Goal: Task Accomplishment & Management: Complete application form

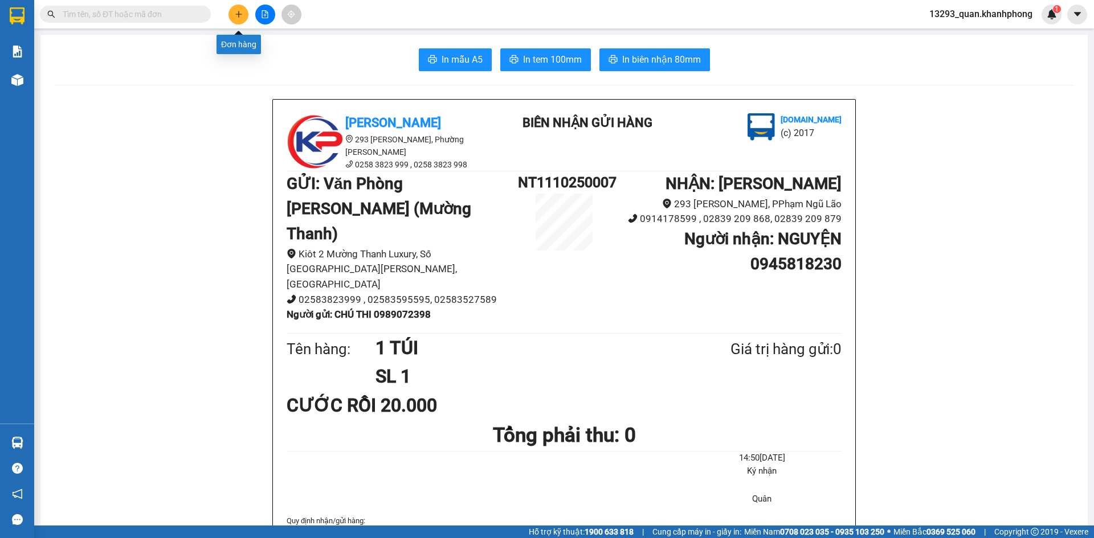
click at [235, 17] on icon "plus" at bounding box center [239, 14] width 8 height 8
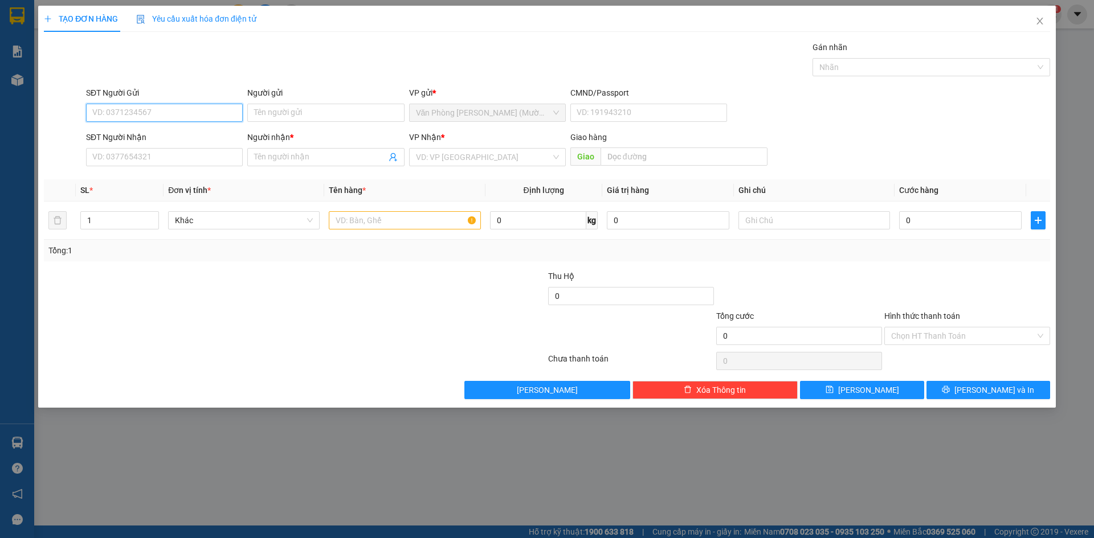
click at [172, 117] on input "SĐT Người Gửi" at bounding box center [164, 113] width 157 height 18
click at [145, 107] on input "SĐT Người Gửi" at bounding box center [164, 113] width 157 height 18
type input "0905116657"
click at [329, 118] on input "Người gửi" at bounding box center [325, 113] width 157 height 18
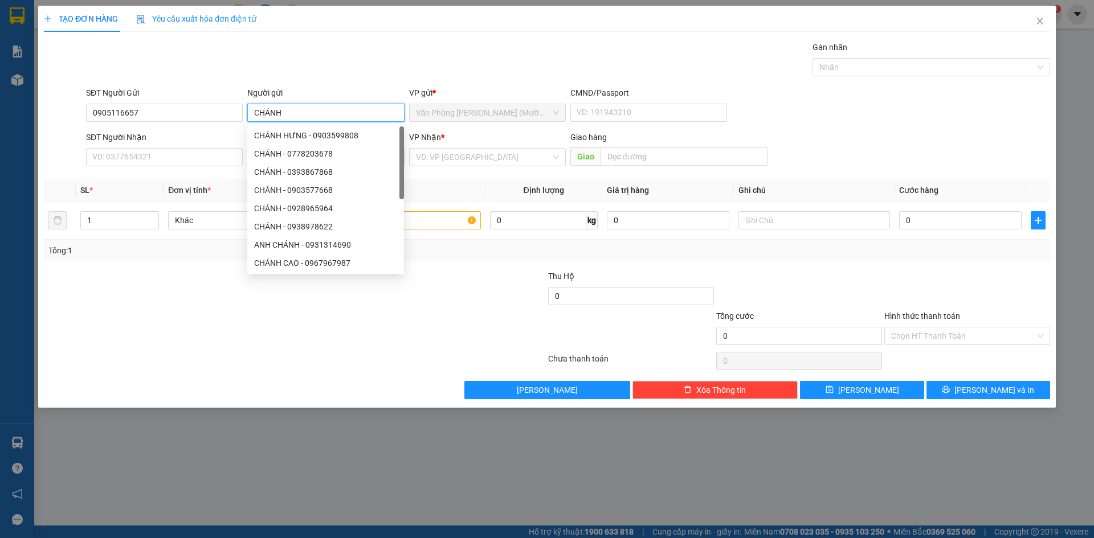
type input "CHÁNH"
click at [321, 60] on div "Gói vận chuyển * Tiêu chuẩn Gán nhãn Nhãn" at bounding box center [568, 61] width 968 height 40
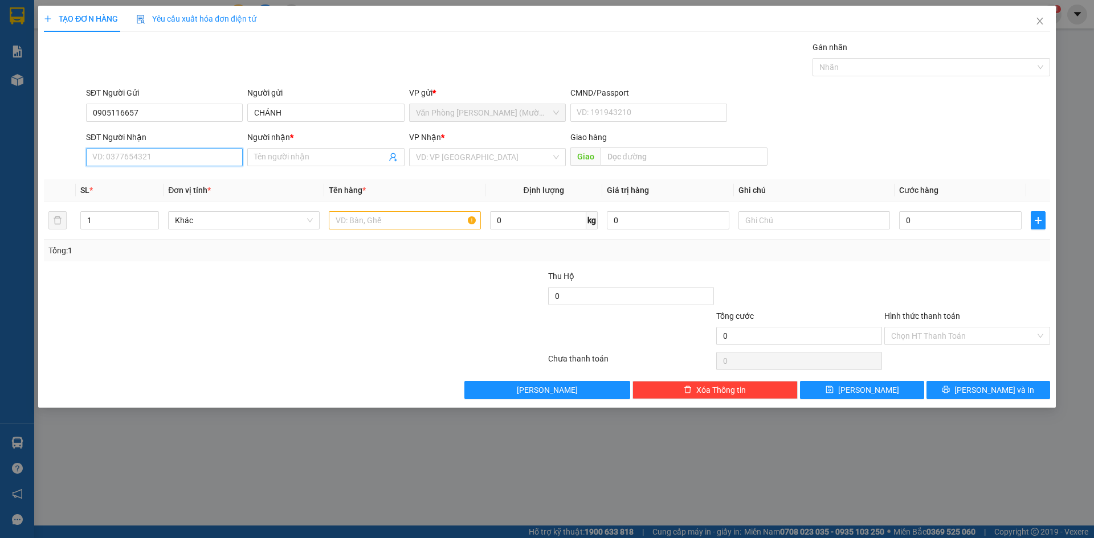
click at [182, 156] on input "SĐT Người Nhận" at bounding box center [164, 157] width 157 height 18
click at [138, 181] on div "0971619004 - TOÀN" at bounding box center [164, 180] width 143 height 13
type input "0971619004"
type input "TOÀN"
type input "0971619004"
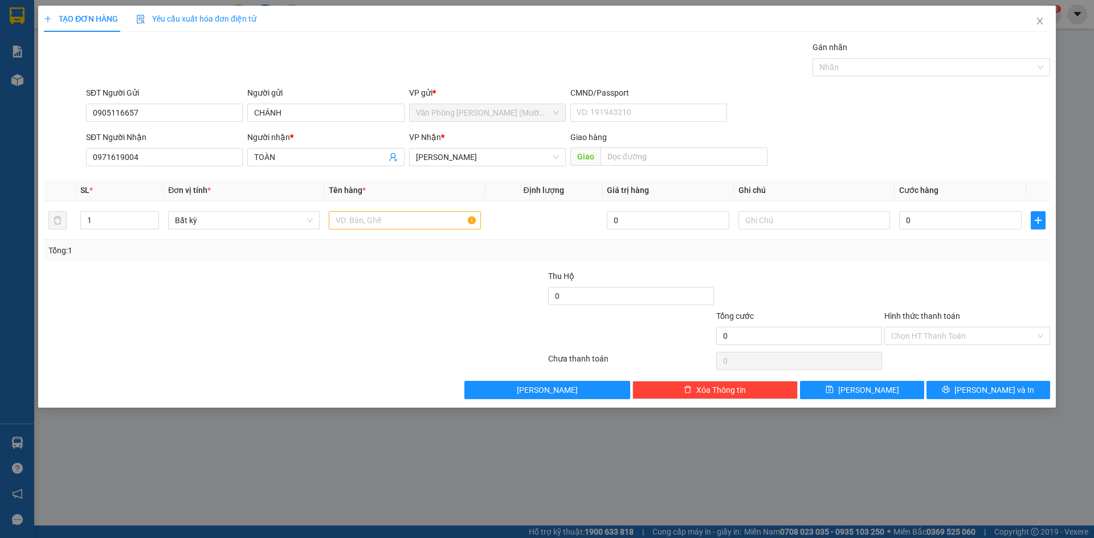
click at [893, 111] on div "SĐT Người Gửi 0905116657 Người gửi CHÁNH VP gửi * Văn Phòng [PERSON_NAME] ([PER…" at bounding box center [568, 107] width 968 height 40
click at [518, 149] on span "[PERSON_NAME]" at bounding box center [487, 157] width 143 height 17
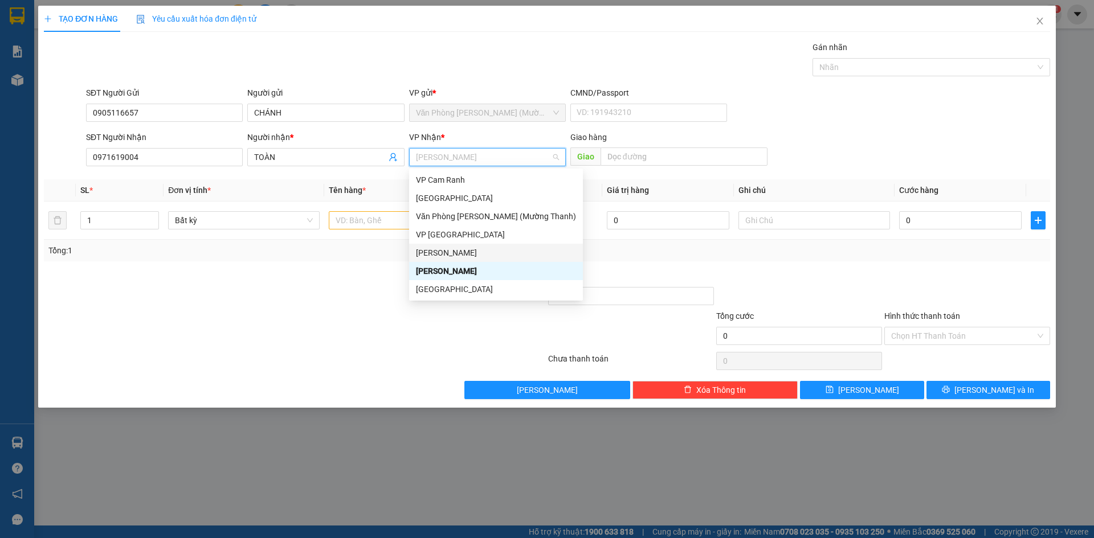
click at [484, 258] on div "[PERSON_NAME]" at bounding box center [496, 253] width 160 height 13
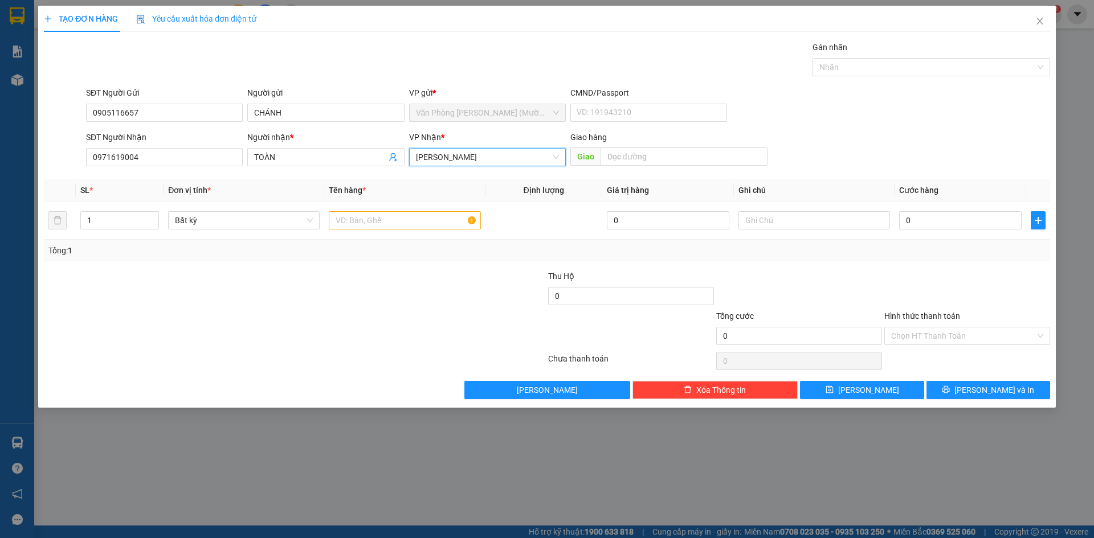
click at [893, 129] on form "SĐT Người Gửi 0905116657 Người gửi CHÁNH VP gửi * Văn Phòng [PERSON_NAME] ([PER…" at bounding box center [547, 129] width 1006 height 84
click at [389, 216] on input "text" at bounding box center [405, 220] width 152 height 18
type input "1 TX"
drag, startPoint x: 994, startPoint y: 135, endPoint x: 957, endPoint y: 240, distance: 111.9
click at [986, 144] on div "SĐT Người Nhận 0971619004 Người nhận * TOÀN VP Nhận * [PERSON_NAME] hàng Giao" at bounding box center [568, 151] width 968 height 40
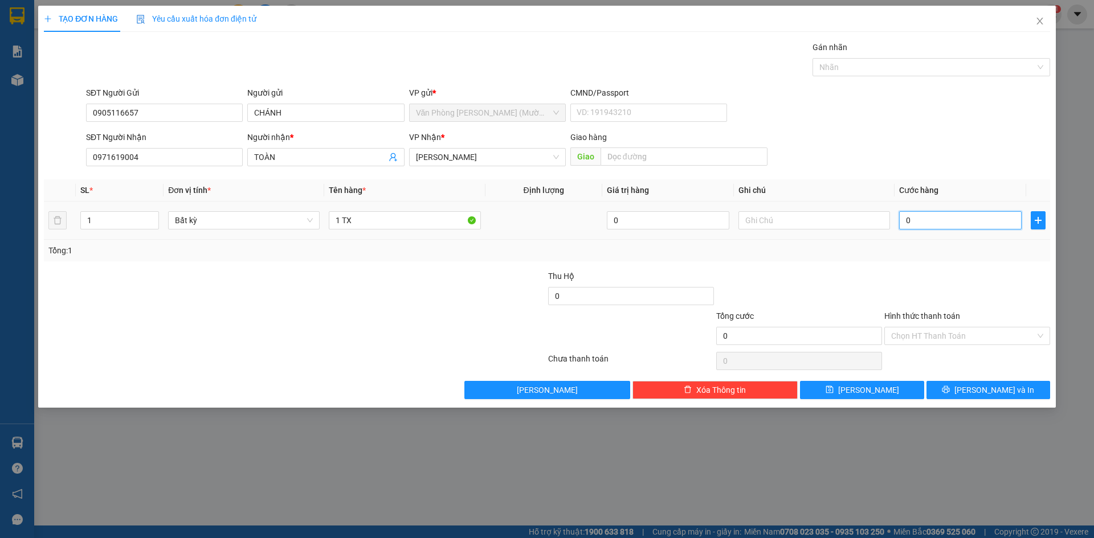
click at [952, 220] on input "0" at bounding box center [960, 220] width 122 height 18
type input "4"
type input "40"
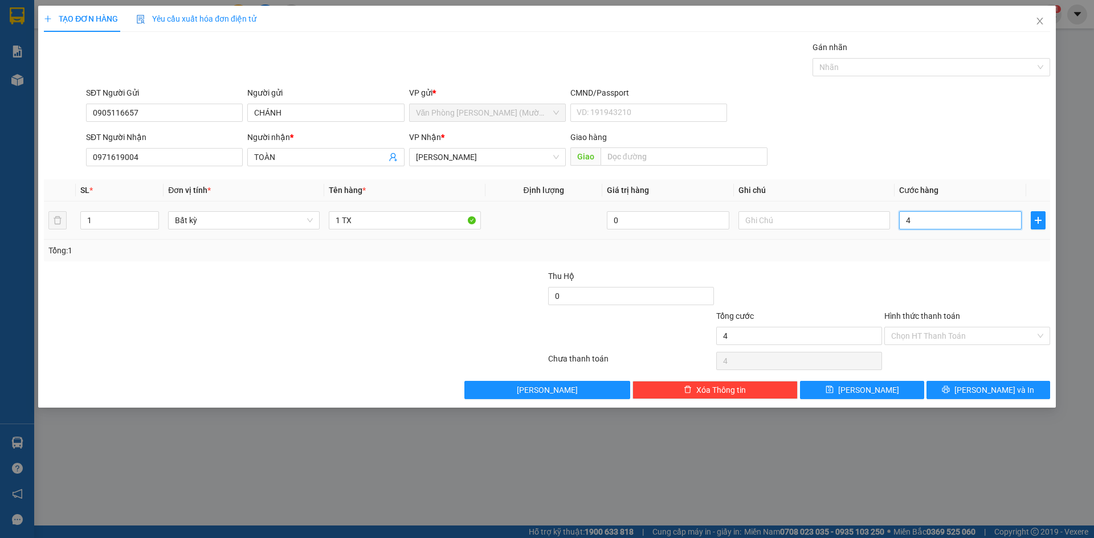
type input "40"
type input "40.000"
click at [952, 137] on div "SĐT Người Nhận 0971619004 Người nhận * TOÀN VP Nhận * [PERSON_NAME] hàng Giao" at bounding box center [568, 151] width 968 height 40
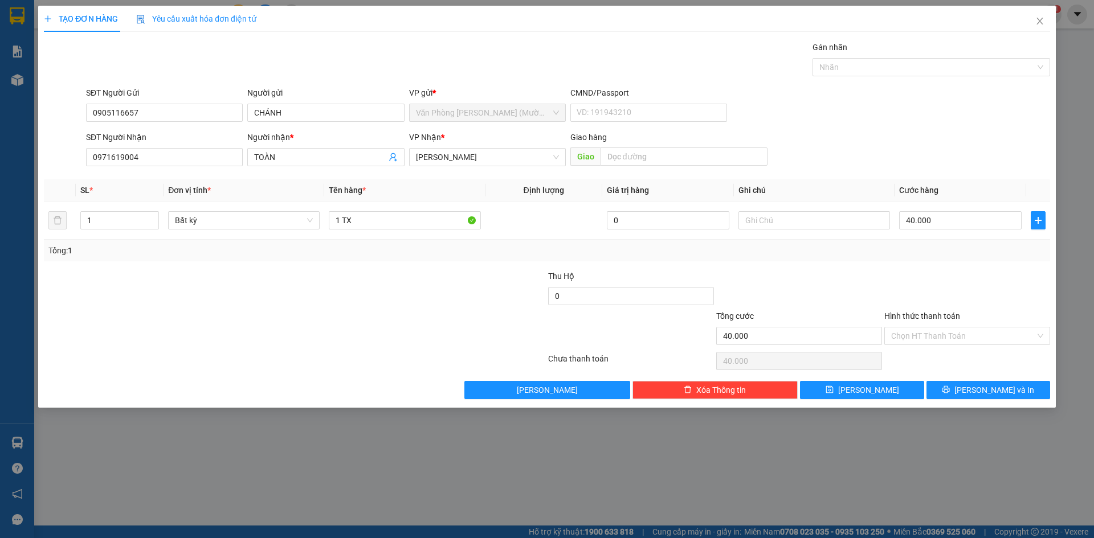
click at [987, 151] on div "SĐT Người Nhận 0971619004 Người nhận * TOÀN VP Nhận * [PERSON_NAME] hàng Giao" at bounding box center [568, 151] width 968 height 40
click at [999, 128] on form "SĐT Người Gửi 0905116657 Người gửi CHÁNH VP gửi * Văn Phòng [PERSON_NAME] ([PER…" at bounding box center [547, 129] width 1006 height 84
click at [971, 253] on div "Tổng: 1" at bounding box center [546, 250] width 997 height 13
click at [963, 136] on div "SĐT Người Nhận 0971619004 Người nhận * TOÀN VP Nhận * [PERSON_NAME] hàng Giao" at bounding box center [568, 151] width 968 height 40
drag, startPoint x: 966, startPoint y: 276, endPoint x: 959, endPoint y: 319, distance: 43.4
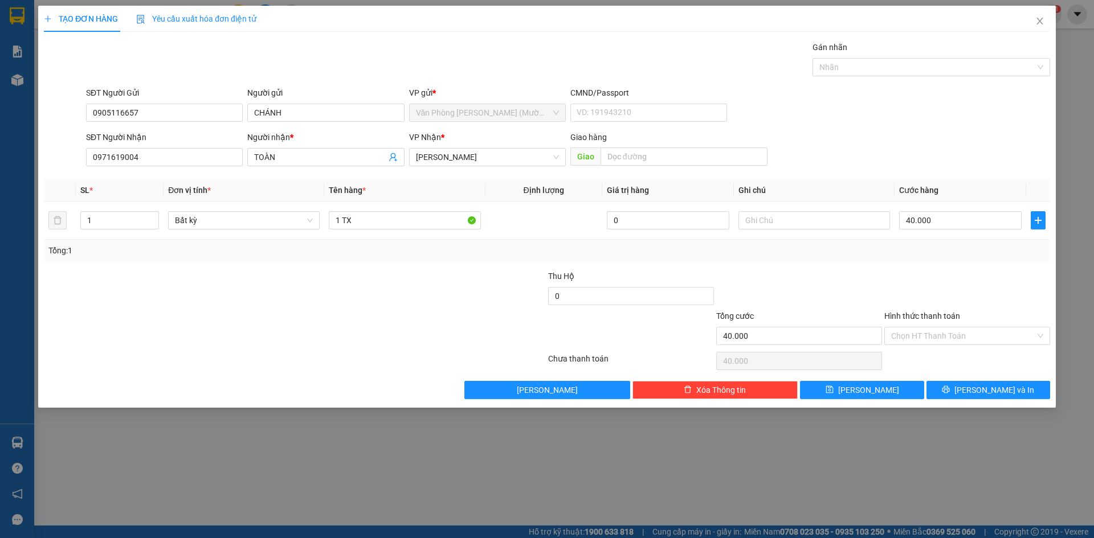
click at [965, 278] on div at bounding box center [967, 290] width 168 height 40
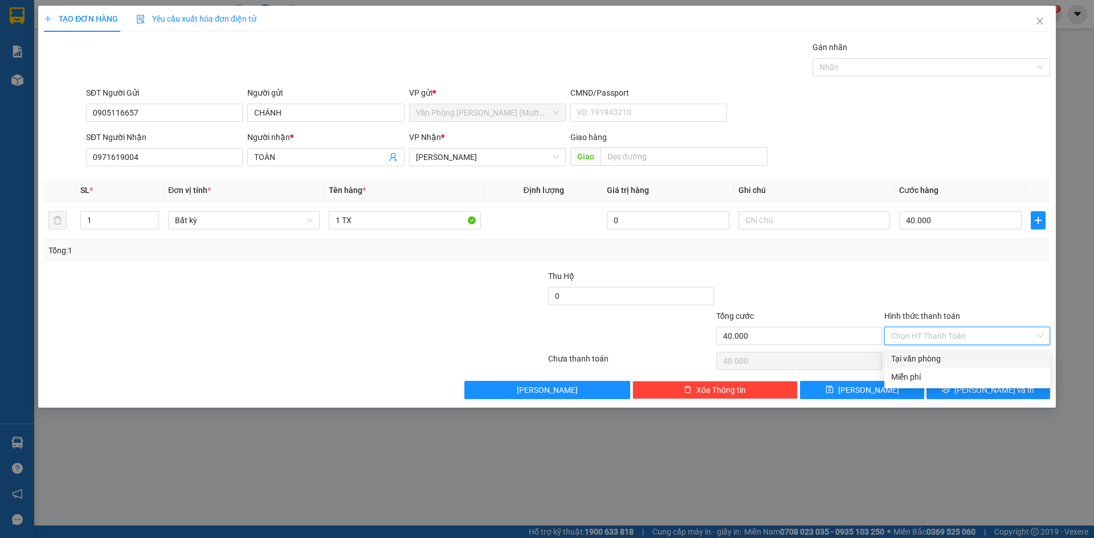
click at [945, 338] on input "Hình thức thanh toán" at bounding box center [963, 335] width 144 height 17
click at [941, 361] on div "Tại văn phòng" at bounding box center [967, 359] width 152 height 13
type input "0"
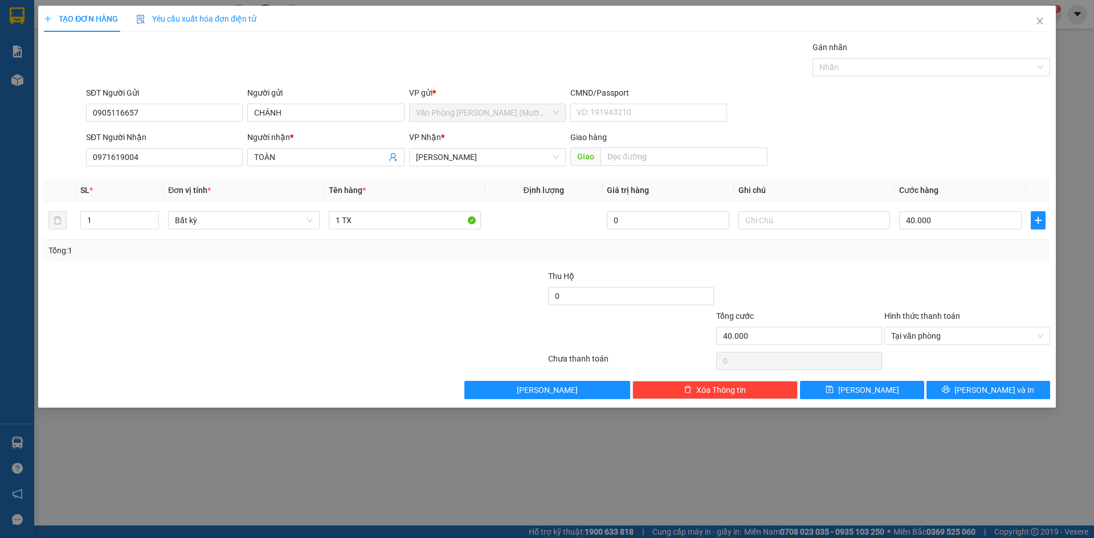
click at [973, 280] on div at bounding box center [967, 290] width 168 height 40
click at [968, 395] on button "[PERSON_NAME] và In" at bounding box center [988, 390] width 124 height 18
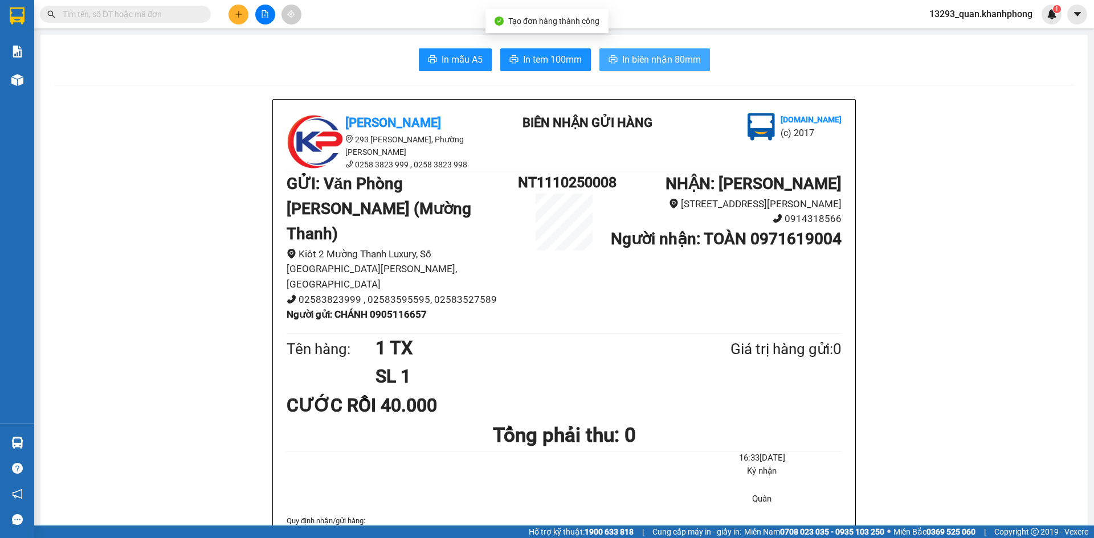
click at [637, 60] on span "In biên nhận 80mm" at bounding box center [661, 59] width 79 height 14
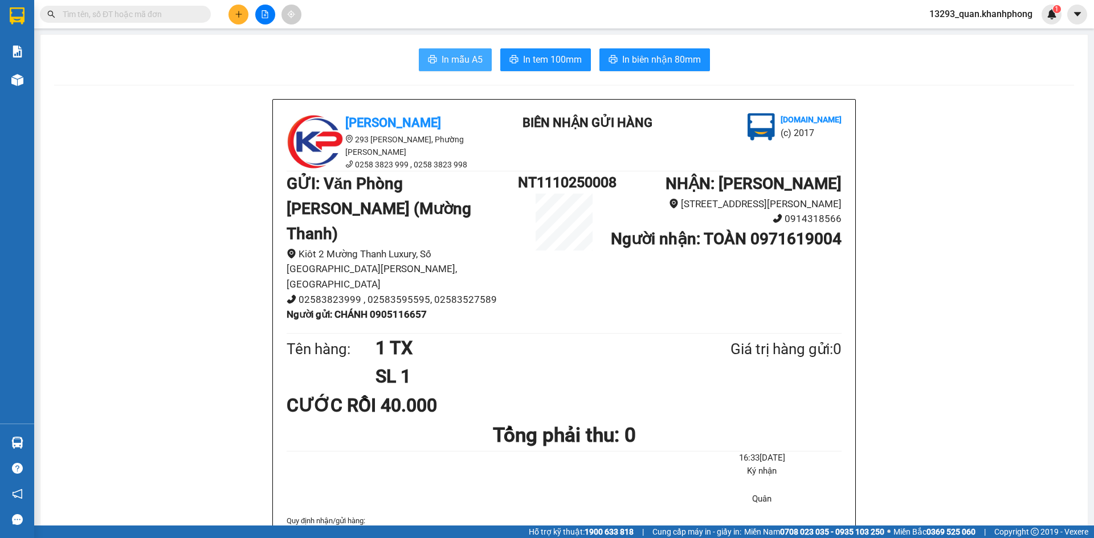
click at [455, 59] on span "In mẫu A5" at bounding box center [461, 59] width 41 height 14
